Goal: Information Seeking & Learning: Learn about a topic

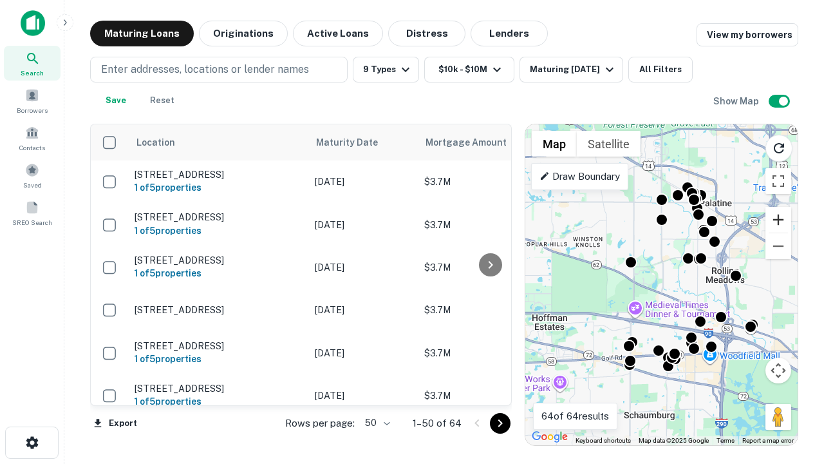
click at [779, 220] on button "Zoom in" at bounding box center [779, 220] width 26 height 26
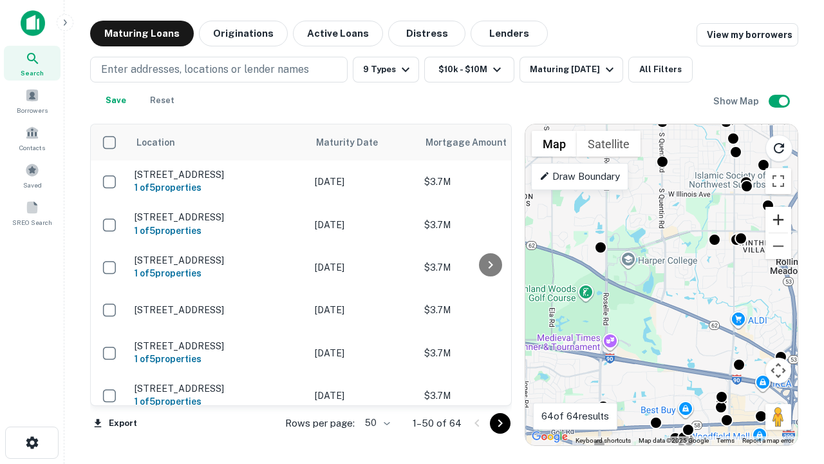
click at [779, 220] on button "Zoom in" at bounding box center [779, 220] width 26 height 26
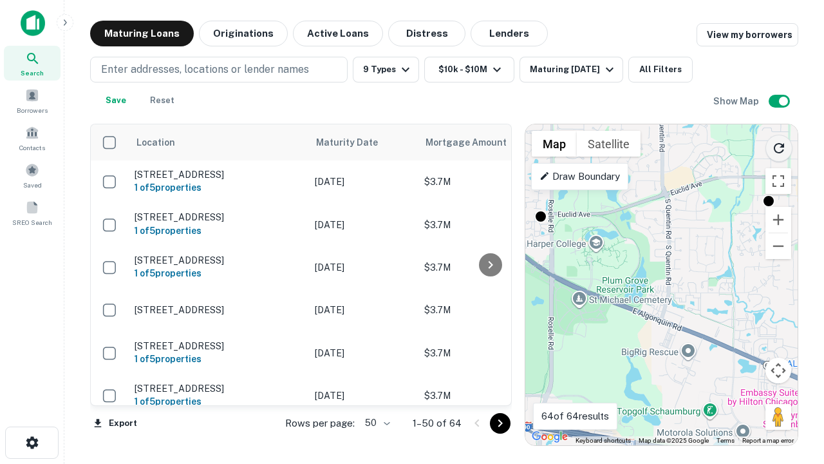
click at [779, 146] on icon "Reload search area" at bounding box center [779, 147] width 15 height 15
